Goal: Transaction & Acquisition: Download file/media

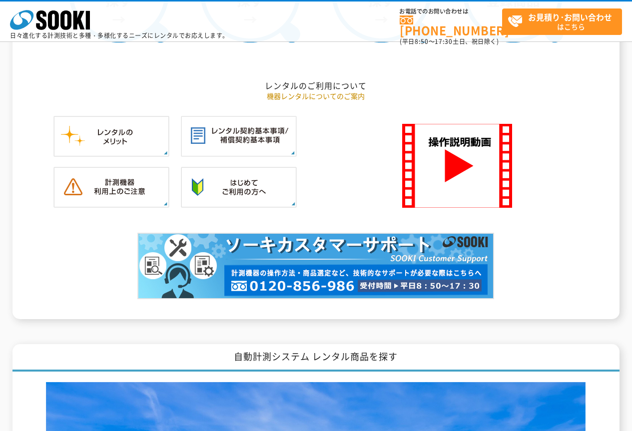
scroll to position [1049, 0]
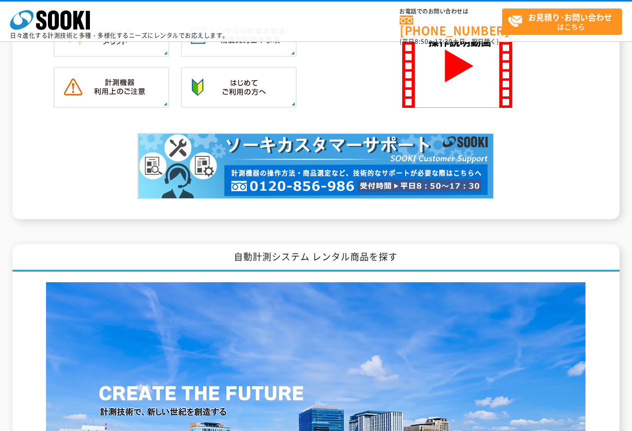
click at [256, 172] on img at bounding box center [315, 166] width 357 height 66
click at [403, 186] on img at bounding box center [315, 166] width 357 height 66
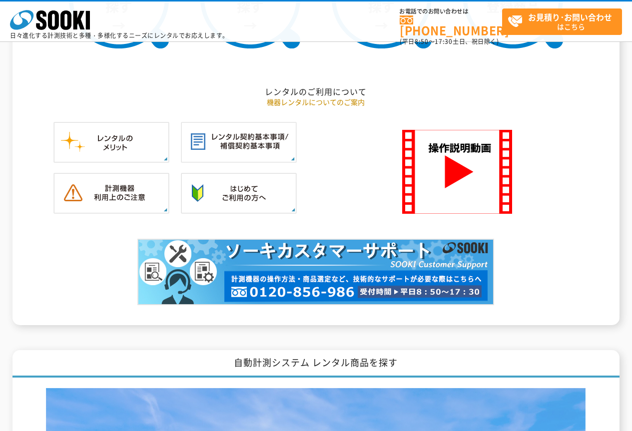
scroll to position [793, 0]
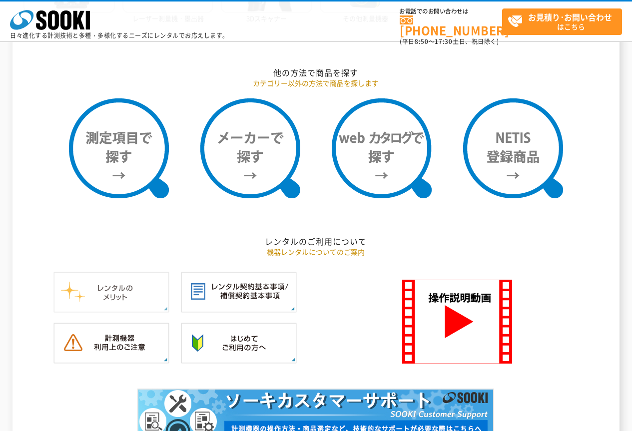
click at [125, 294] on img at bounding box center [111, 292] width 116 height 41
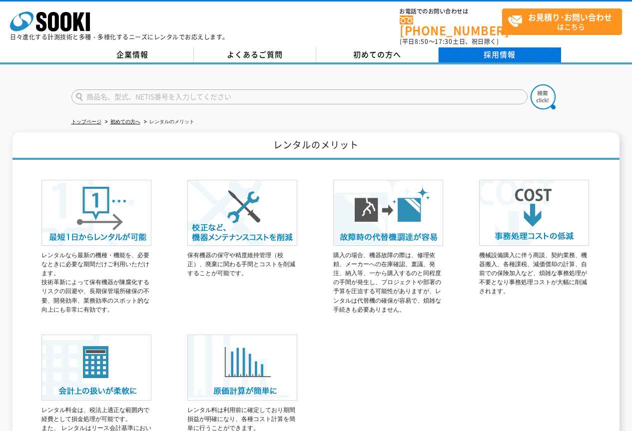
click at [486, 54] on link "採用情報" at bounding box center [500, 54] width 122 height 15
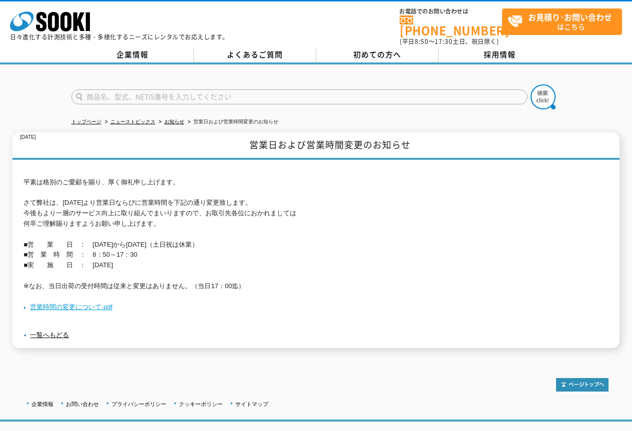
click at [87, 303] on link "営業時間の変更について.pdf" at bounding box center [67, 306] width 89 height 7
